Goal: Transaction & Acquisition: Book appointment/travel/reservation

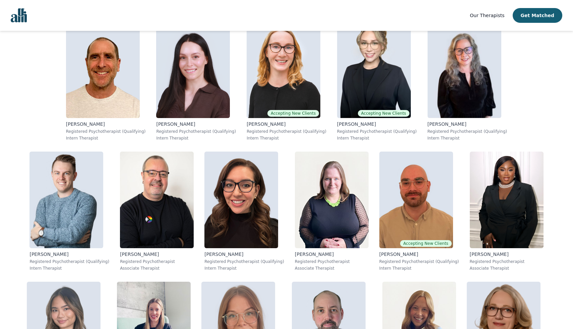
scroll to position [1331, 0]
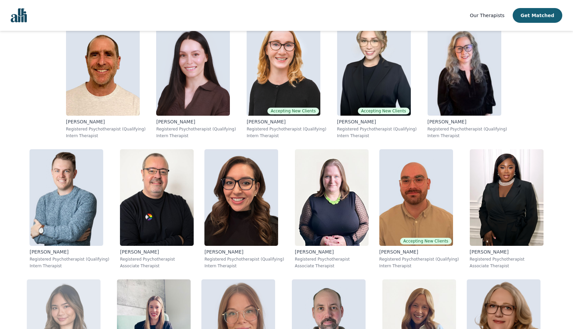
click at [101, 279] on img at bounding box center [64, 327] width 74 height 97
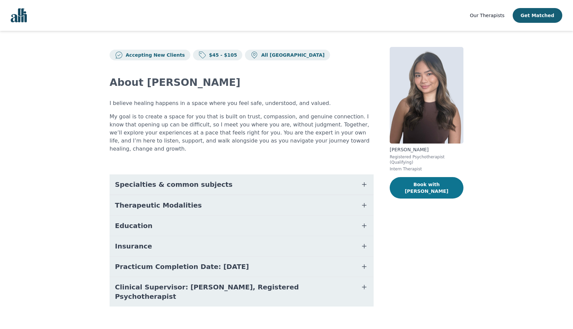
click at [413, 185] on button "Book with [PERSON_NAME]" at bounding box center [427, 187] width 74 height 21
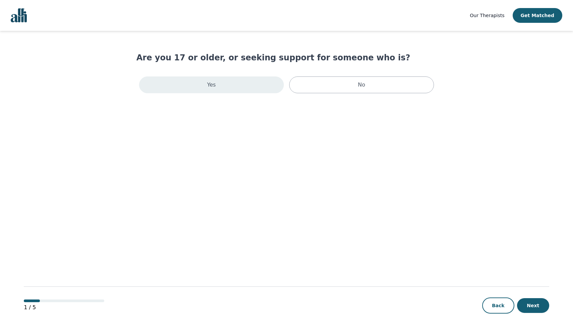
click at [236, 86] on div "Yes" at bounding box center [211, 84] width 145 height 17
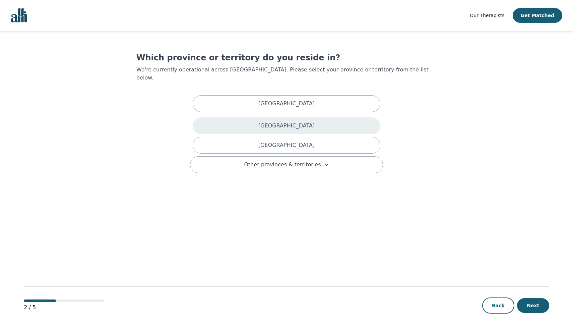
click at [246, 124] on div "[GEOGRAPHIC_DATA]" at bounding box center [287, 125] width 188 height 17
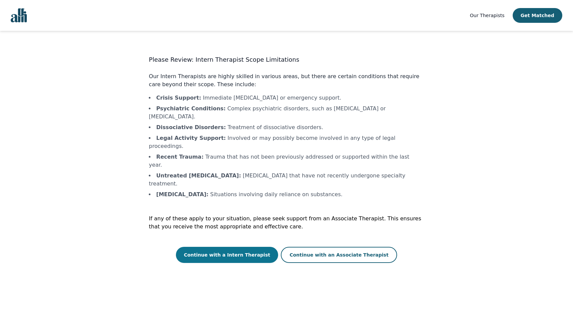
click at [253, 247] on button "Continue with a Intern Therapist" at bounding box center [227, 255] width 103 height 16
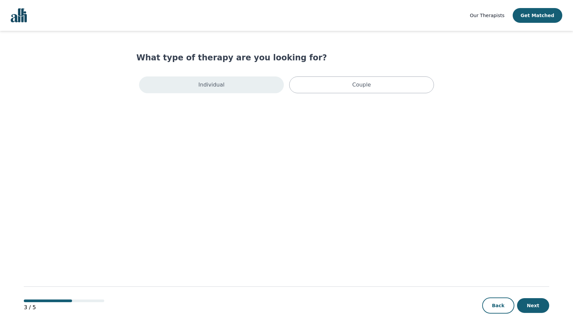
click at [235, 83] on div "Individual" at bounding box center [211, 84] width 145 height 17
